Goal: Transaction & Acquisition: Purchase product/service

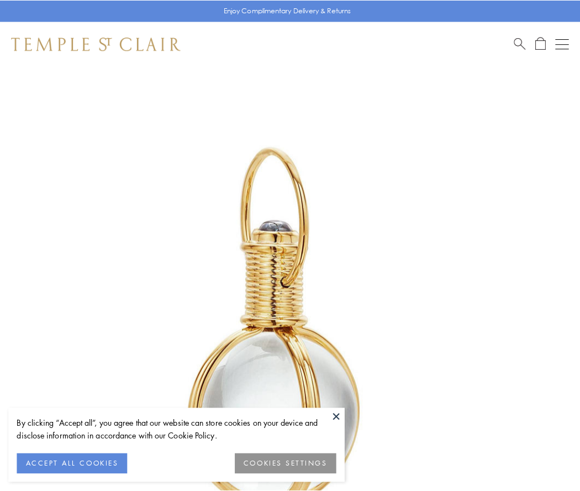
scroll to position [288, 0]
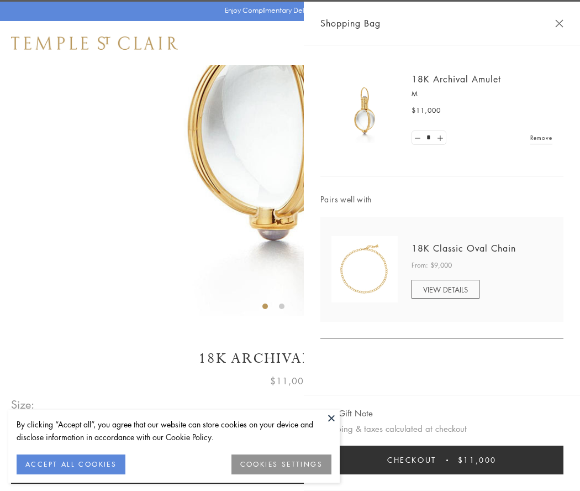
click at [442, 460] on button "Checkout $11,000" at bounding box center [441, 459] width 243 height 29
